Goal: Task Accomplishment & Management: Complete application form

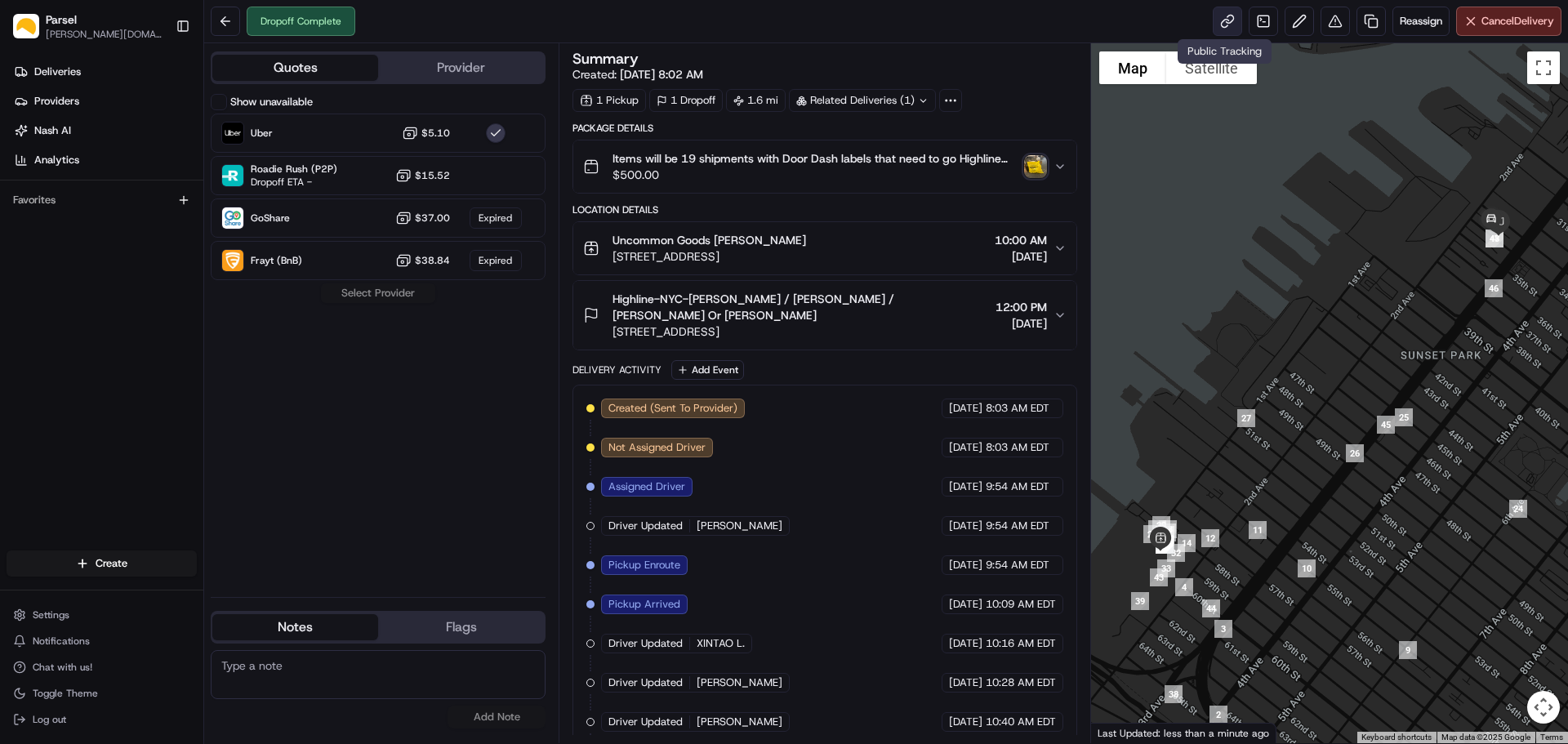
click at [1225, 23] on link at bounding box center [1227, 21] width 29 height 29
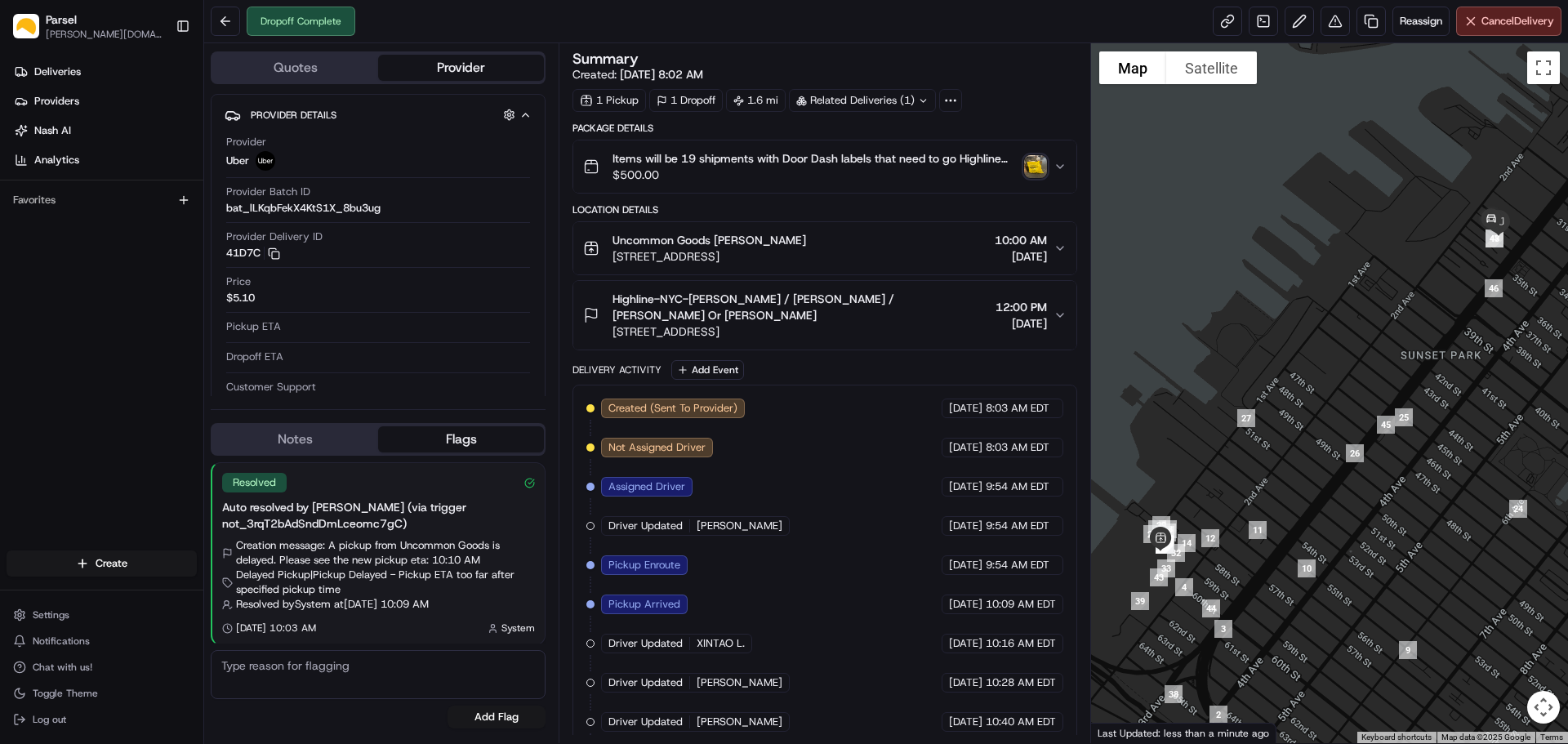
scroll to position [112, 0]
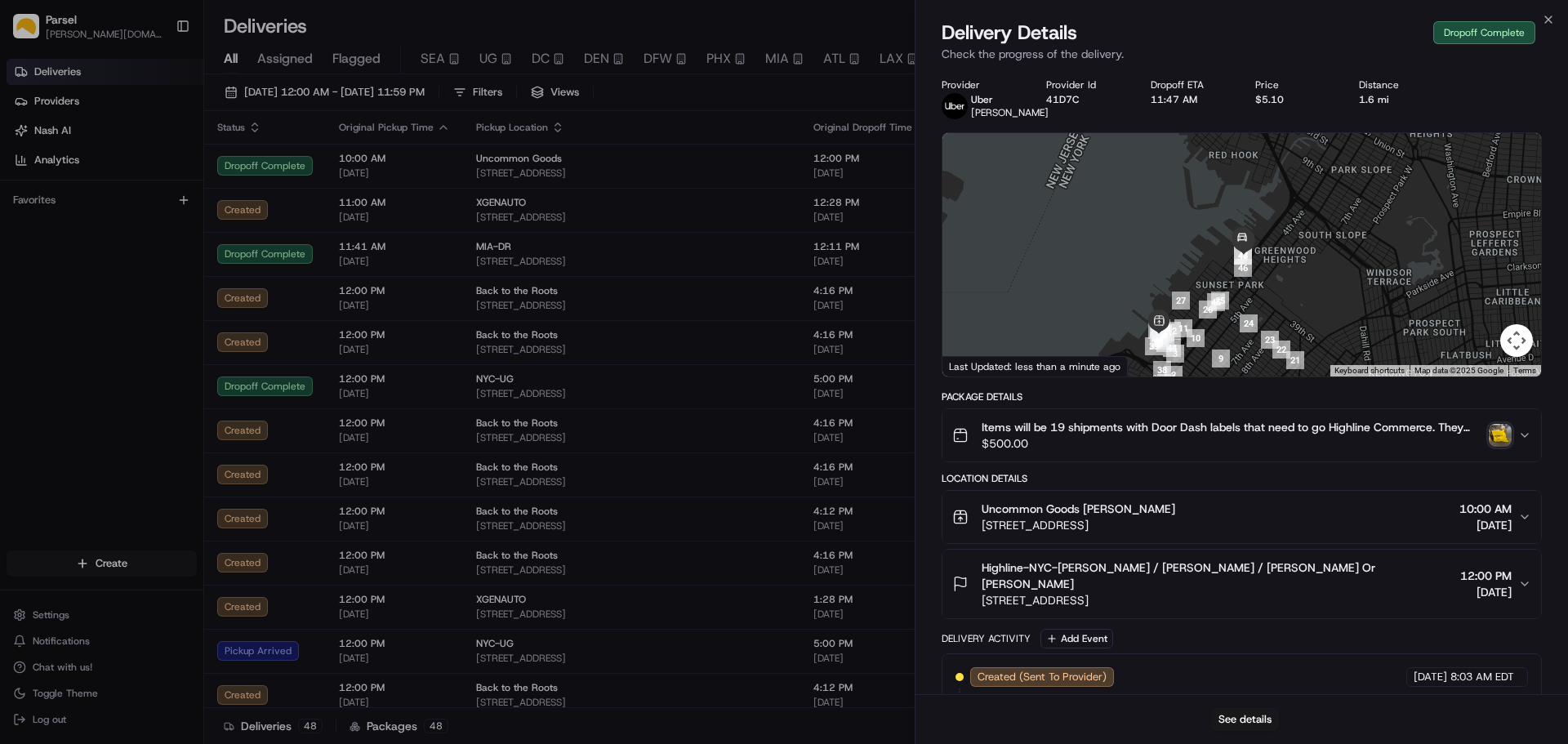
scroll to position [353, 0]
